Goal: Navigation & Orientation: Find specific page/section

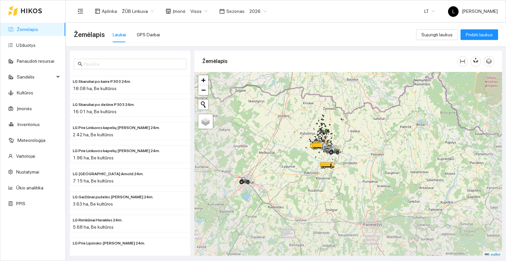
scroll to position [2, 0]
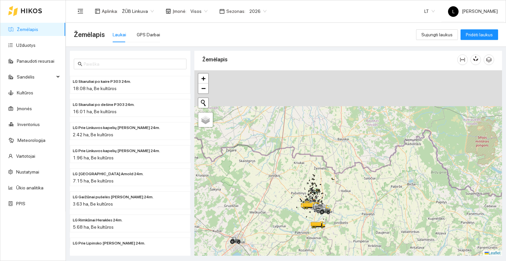
drag, startPoint x: 343, startPoint y: 125, endPoint x: 327, endPoint y: 207, distance: 83.2
click at [327, 207] on div at bounding box center [348, 162] width 308 height 185
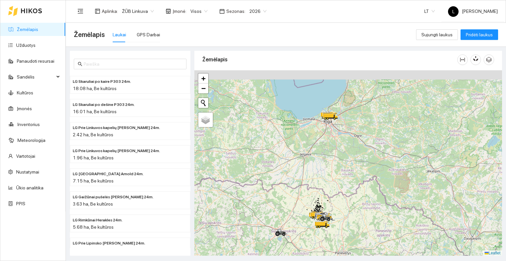
drag, startPoint x: 336, startPoint y: 153, endPoint x: 327, endPoint y: 185, distance: 34.2
click at [327, 185] on div at bounding box center [348, 162] width 308 height 185
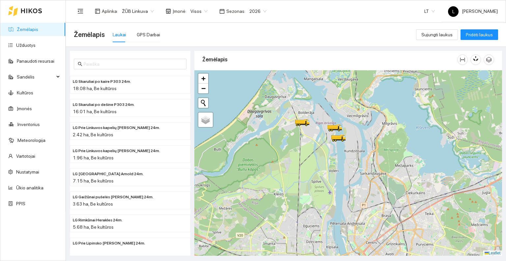
drag, startPoint x: 348, startPoint y: 210, endPoint x: 349, endPoint y: 188, distance: 22.1
click at [349, 188] on div at bounding box center [348, 162] width 308 height 185
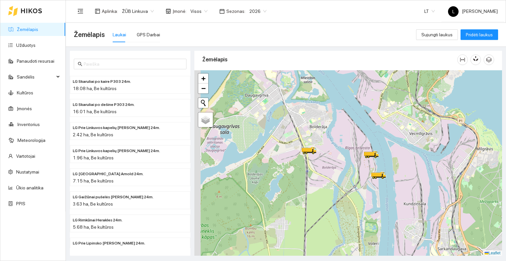
drag, startPoint x: 313, startPoint y: 162, endPoint x: 320, endPoint y: 140, distance: 22.8
click at [320, 140] on div at bounding box center [348, 162] width 308 height 185
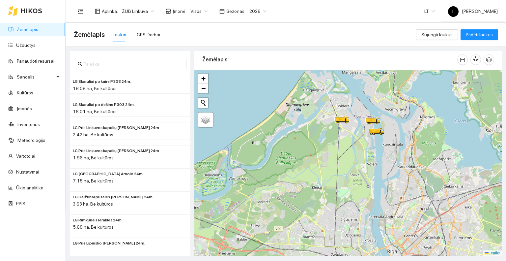
drag, startPoint x: 383, startPoint y: 174, endPoint x: 322, endPoint y: 82, distance: 110.6
click at [322, 82] on div at bounding box center [348, 162] width 308 height 185
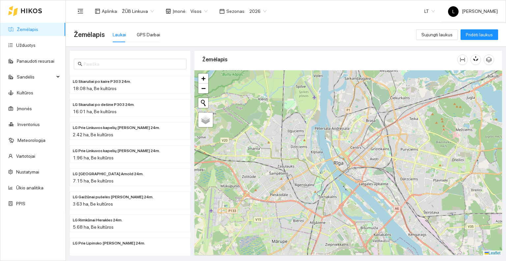
drag, startPoint x: 328, startPoint y: 113, endPoint x: 332, endPoint y: 96, distance: 16.9
click at [332, 96] on div at bounding box center [348, 162] width 308 height 185
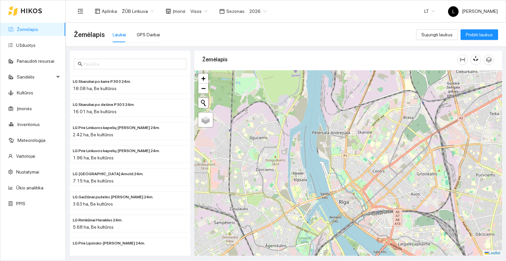
drag, startPoint x: 308, startPoint y: 91, endPoint x: 299, endPoint y: 119, distance: 29.1
click at [299, 117] on div at bounding box center [348, 162] width 308 height 185
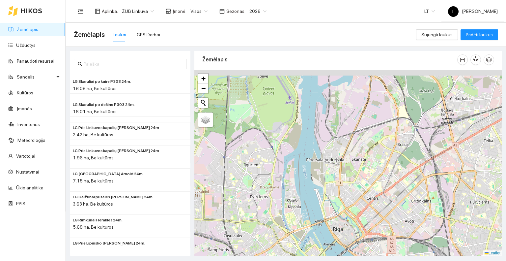
drag, startPoint x: 302, startPoint y: 87, endPoint x: 297, endPoint y: 147, distance: 60.2
click at [297, 147] on div at bounding box center [348, 162] width 308 height 185
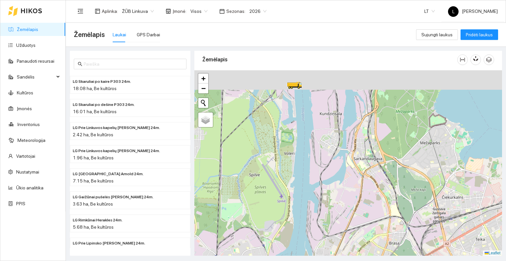
drag, startPoint x: 296, startPoint y: 114, endPoint x: 292, endPoint y: 161, distance: 47.6
click at [292, 161] on div at bounding box center [348, 162] width 308 height 185
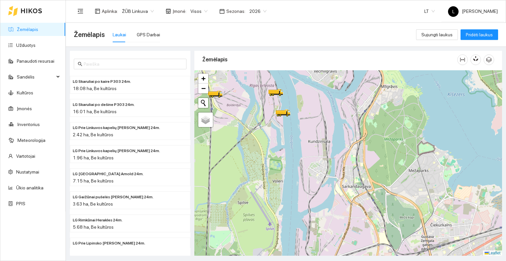
drag, startPoint x: 287, startPoint y: 102, endPoint x: 276, endPoint y: 131, distance: 31.2
click at [275, 131] on div at bounding box center [348, 162] width 308 height 185
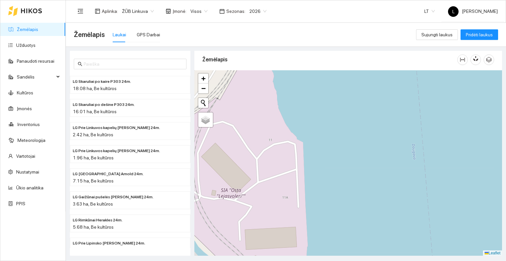
drag, startPoint x: 283, startPoint y: 112, endPoint x: 312, endPoint y: 170, distance: 64.7
click at [311, 170] on div at bounding box center [348, 162] width 308 height 185
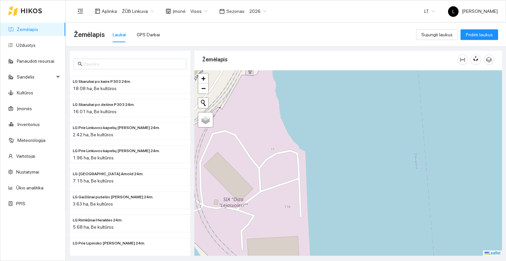
drag, startPoint x: 311, startPoint y: 150, endPoint x: 351, endPoint y: 198, distance: 62.8
click at [347, 202] on div at bounding box center [348, 162] width 308 height 185
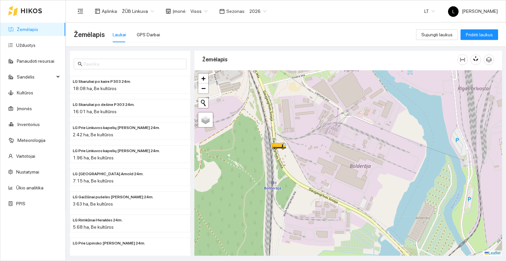
drag, startPoint x: 311, startPoint y: 163, endPoint x: 310, endPoint y: 128, distance: 35.6
click at [310, 128] on div at bounding box center [348, 162] width 308 height 185
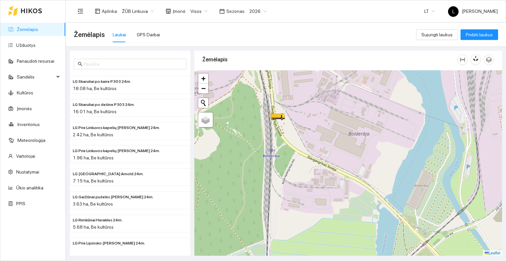
drag, startPoint x: 365, startPoint y: 136, endPoint x: 335, endPoint y: 138, distance: 29.4
click at [335, 138] on div at bounding box center [348, 162] width 308 height 185
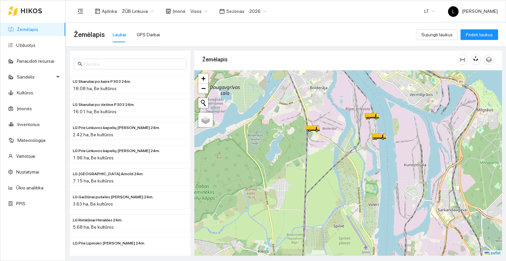
drag, startPoint x: 369, startPoint y: 162, endPoint x: 316, endPoint y: 90, distance: 89.8
click at [316, 90] on div at bounding box center [348, 162] width 308 height 185
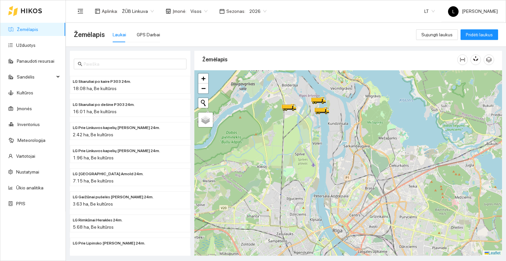
drag, startPoint x: 322, startPoint y: 109, endPoint x: 312, endPoint y: 126, distance: 19.8
click at [312, 126] on div at bounding box center [348, 162] width 308 height 185
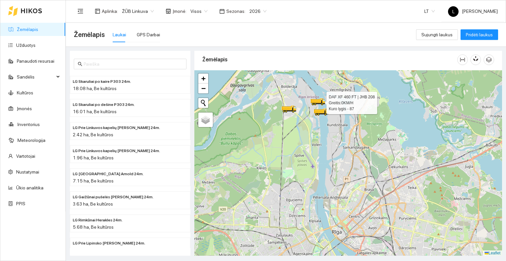
click at [317, 102] on icon at bounding box center [316, 101] width 10 height 4
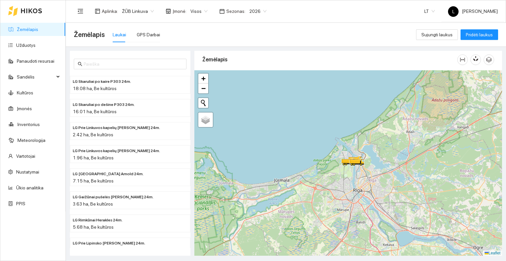
drag, startPoint x: 316, startPoint y: 127, endPoint x: 306, endPoint y: 96, distance: 32.4
click at [306, 96] on div at bounding box center [348, 162] width 308 height 185
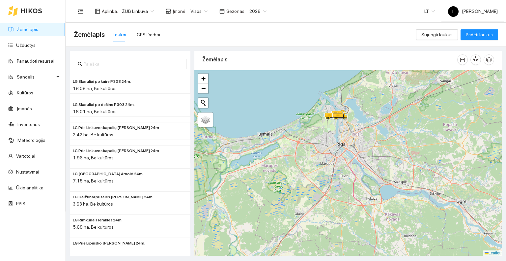
drag, startPoint x: 328, startPoint y: 186, endPoint x: 278, endPoint y: 102, distance: 97.5
click at [278, 102] on div at bounding box center [348, 162] width 308 height 185
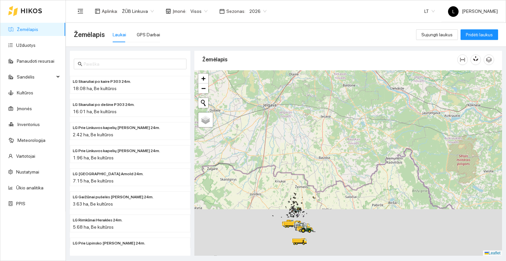
drag, startPoint x: 311, startPoint y: 171, endPoint x: 316, endPoint y: 104, distance: 67.4
click at [316, 104] on div at bounding box center [348, 162] width 308 height 185
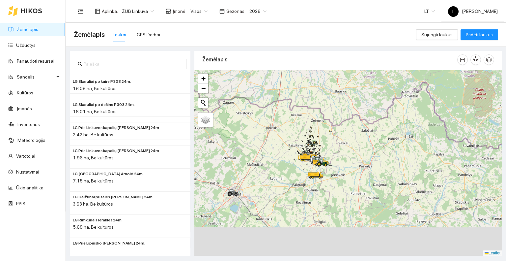
drag, startPoint x: 296, startPoint y: 154, endPoint x: 313, endPoint y: 97, distance: 59.3
click at [313, 95] on div at bounding box center [348, 162] width 308 height 185
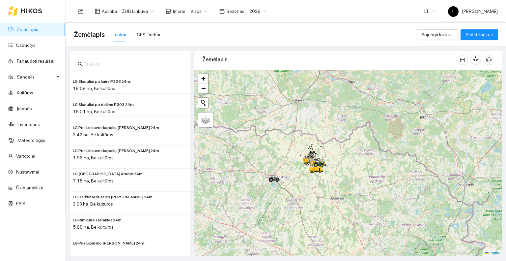
drag, startPoint x: 325, startPoint y: 117, endPoint x: 315, endPoint y: 151, distance: 35.6
click at [315, 158] on div at bounding box center [348, 162] width 308 height 185
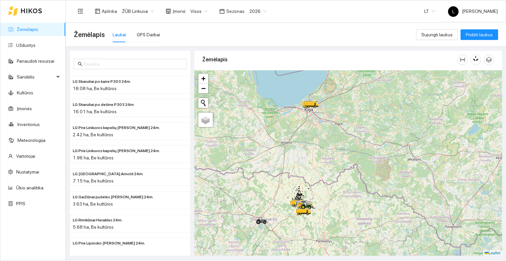
drag, startPoint x: 313, startPoint y: 122, endPoint x: 304, endPoint y: 142, distance: 21.8
click at [304, 142] on div at bounding box center [348, 162] width 308 height 185
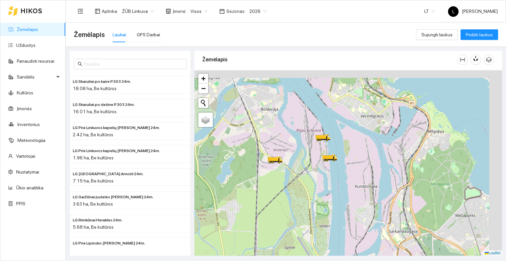
drag, startPoint x: 315, startPoint y: 100, endPoint x: 301, endPoint y: 132, distance: 34.4
click at [301, 132] on div at bounding box center [348, 162] width 308 height 185
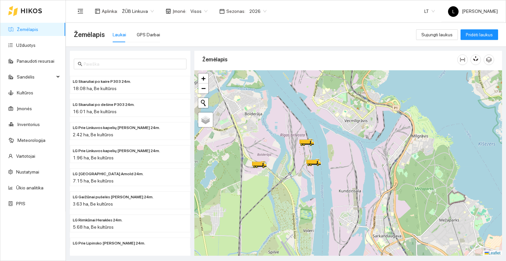
drag, startPoint x: 309, startPoint y: 144, endPoint x: 291, endPoint y: 149, distance: 18.3
click at [291, 149] on div at bounding box center [348, 162] width 308 height 185
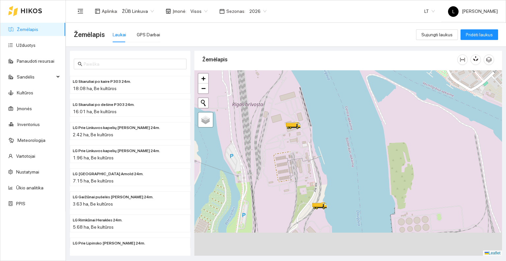
drag, startPoint x: 312, startPoint y: 204, endPoint x: 324, endPoint y: 158, distance: 47.2
click at [323, 159] on div at bounding box center [348, 162] width 308 height 185
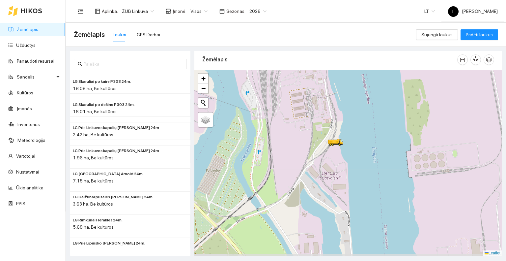
drag, startPoint x: 296, startPoint y: 219, endPoint x: 308, endPoint y: 167, distance: 53.2
click at [308, 167] on div at bounding box center [348, 162] width 308 height 185
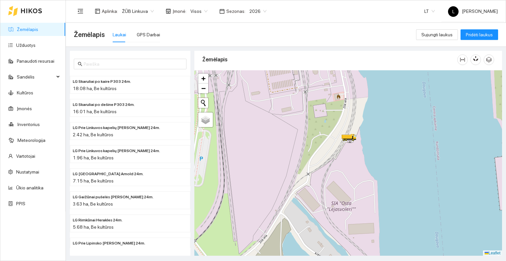
drag, startPoint x: 343, startPoint y: 111, endPoint x: 335, endPoint y: 131, distance: 20.7
click at [335, 131] on div at bounding box center [348, 162] width 308 height 185
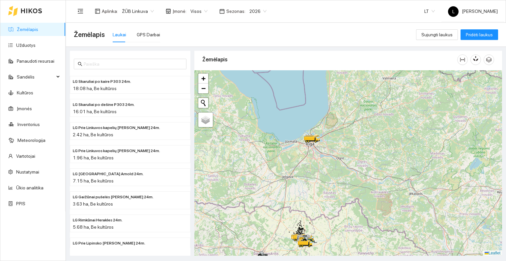
drag, startPoint x: 305, startPoint y: 165, endPoint x: 307, endPoint y: 96, distance: 69.2
click at [307, 96] on div at bounding box center [348, 162] width 308 height 185
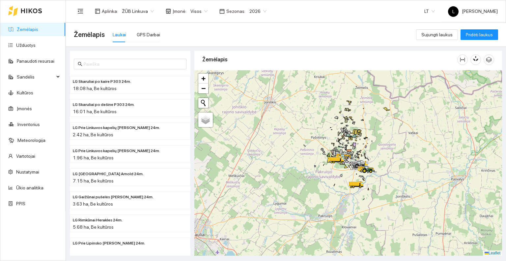
drag, startPoint x: 362, startPoint y: 198, endPoint x: 339, endPoint y: 224, distance: 34.6
click at [340, 224] on div at bounding box center [348, 162] width 308 height 185
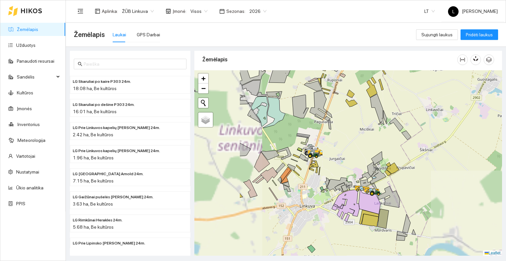
drag, startPoint x: 277, startPoint y: 154, endPoint x: 351, endPoint y: 167, distance: 74.8
click at [351, 167] on div at bounding box center [348, 162] width 308 height 185
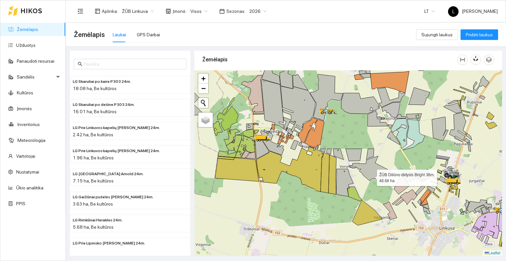
drag, startPoint x: 373, startPoint y: 170, endPoint x: 346, endPoint y: 208, distance: 47.0
click at [349, 181] on icon at bounding box center [370, 168] width 42 height 25
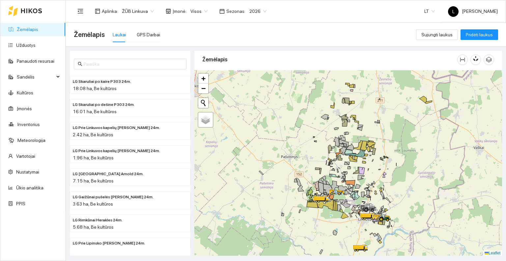
drag, startPoint x: 388, startPoint y: 117, endPoint x: 382, endPoint y: 142, distance: 26.1
click at [382, 142] on div at bounding box center [348, 162] width 308 height 185
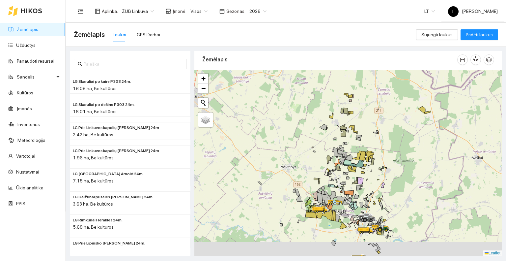
drag, startPoint x: 382, startPoint y: 198, endPoint x: 389, endPoint y: 172, distance: 27.7
click at [389, 172] on div at bounding box center [348, 162] width 308 height 185
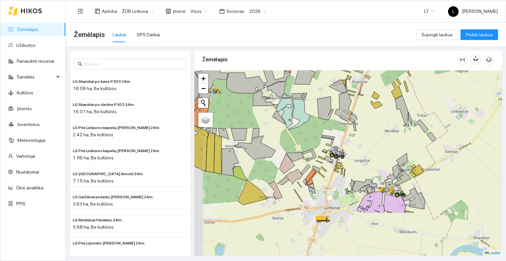
drag, startPoint x: 375, startPoint y: 219, endPoint x: 401, endPoint y: 140, distance: 83.1
click at [401, 140] on div at bounding box center [348, 162] width 308 height 185
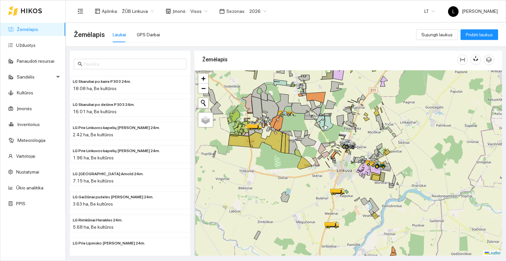
drag, startPoint x: 341, startPoint y: 216, endPoint x: 346, endPoint y: 201, distance: 15.9
click at [346, 204] on div at bounding box center [348, 162] width 308 height 185
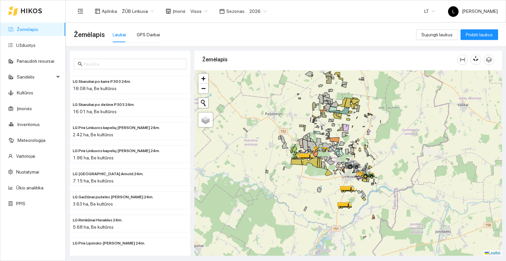
drag, startPoint x: 347, startPoint y: 226, endPoint x: 357, endPoint y: 189, distance: 38.6
click at [357, 189] on div at bounding box center [348, 162] width 308 height 185
